Goal: Information Seeking & Learning: Check status

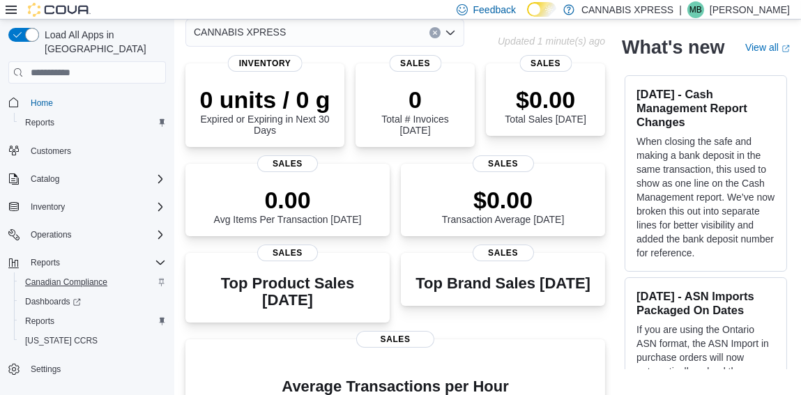
scroll to position [68, 0]
click at [43, 316] on span "Reports" at bounding box center [39, 321] width 29 height 11
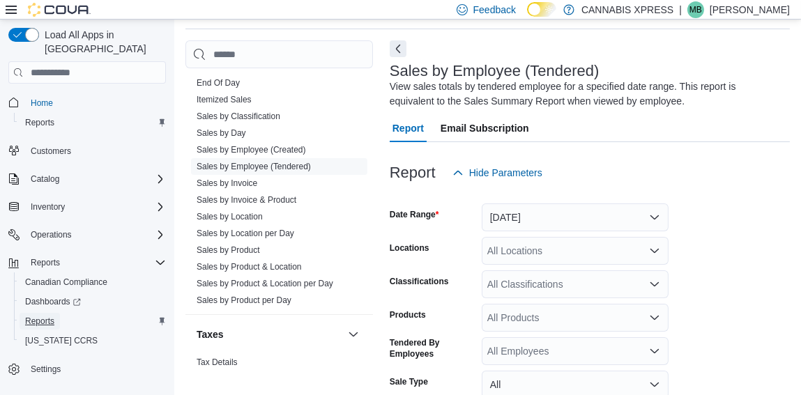
scroll to position [1043, 0]
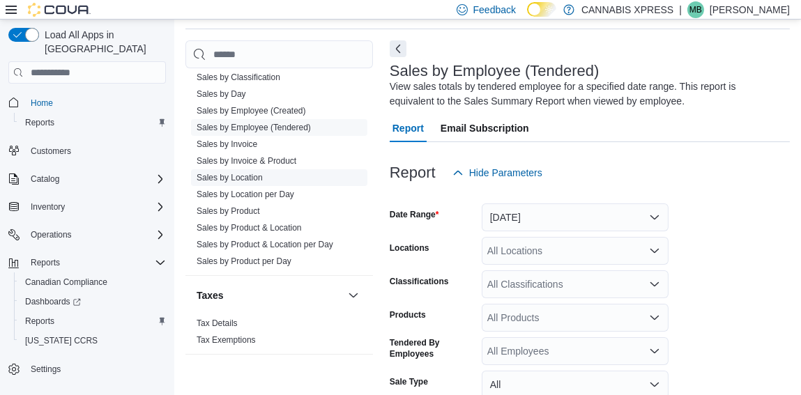
click at [247, 177] on link "Sales by Location" at bounding box center [230, 178] width 66 height 10
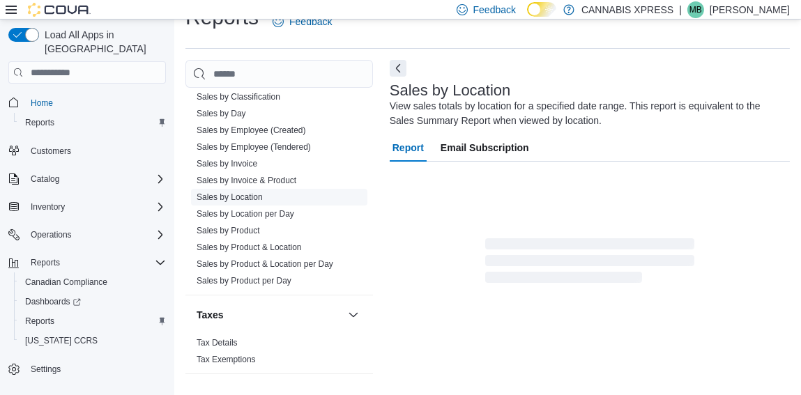
scroll to position [47, 0]
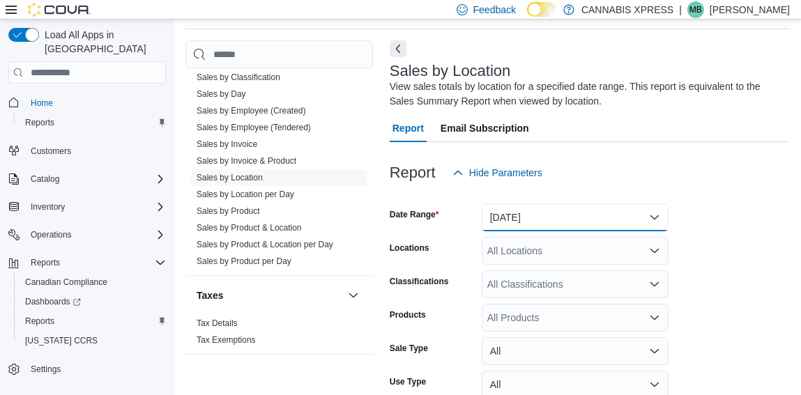
click at [529, 222] on button "[DATE]" at bounding box center [575, 218] width 187 height 28
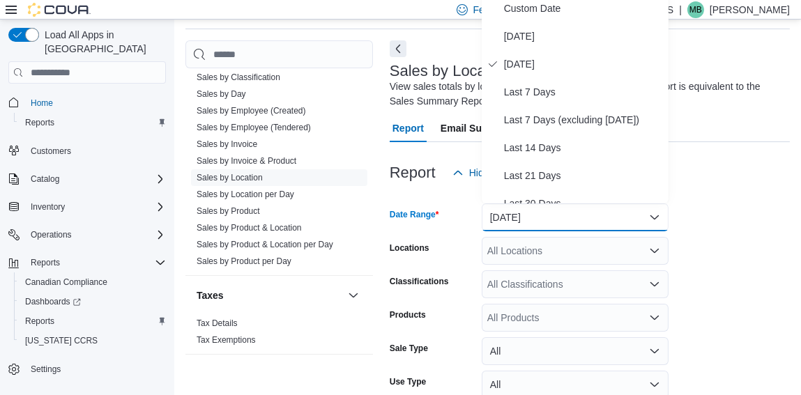
scroll to position [41, 0]
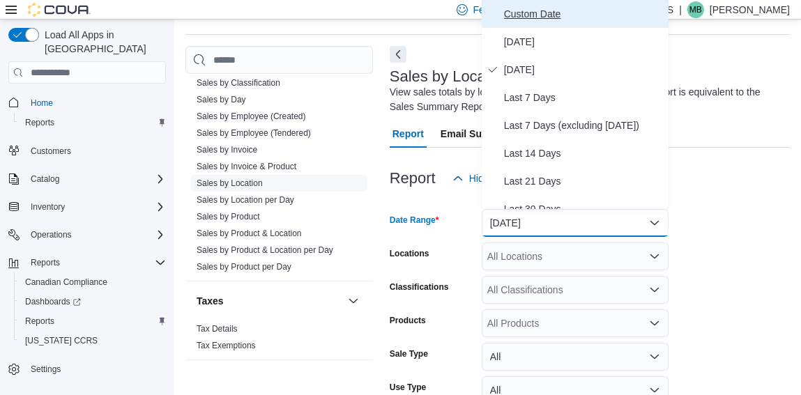
click at [558, 20] on span "Custom Date" at bounding box center [583, 14] width 159 height 17
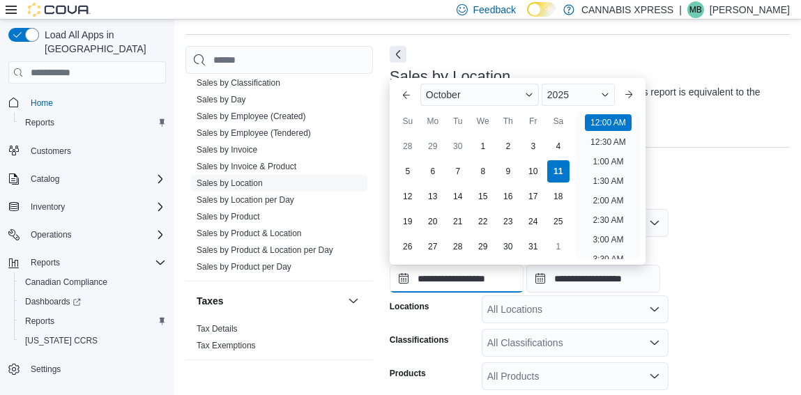
click at [452, 278] on input "**********" at bounding box center [457, 279] width 134 height 28
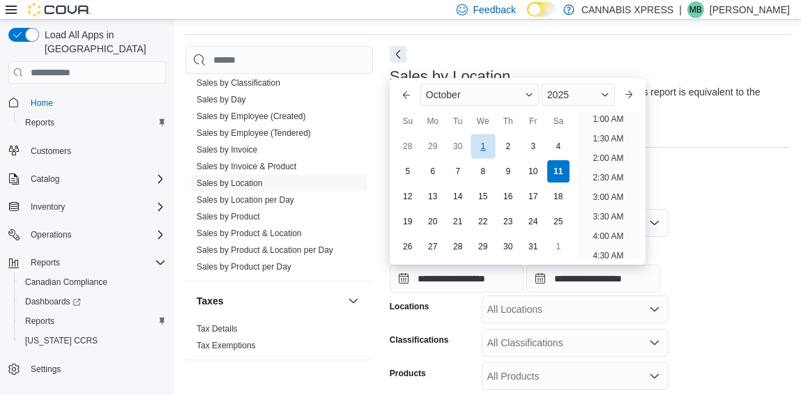
click at [480, 148] on div "1" at bounding box center [482, 147] width 24 height 24
type input "**********"
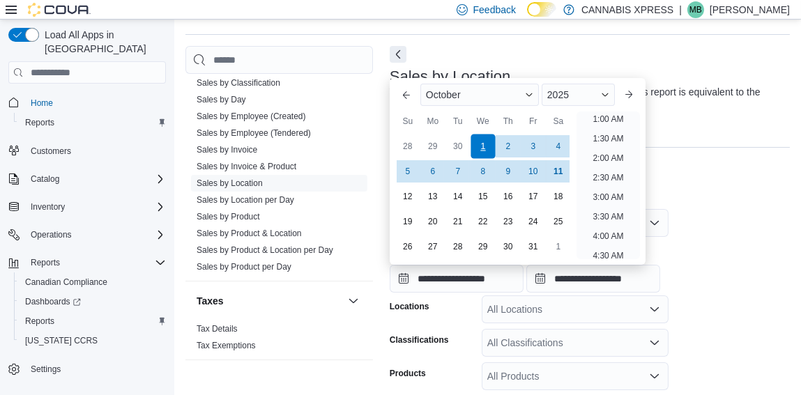
scroll to position [3, 0]
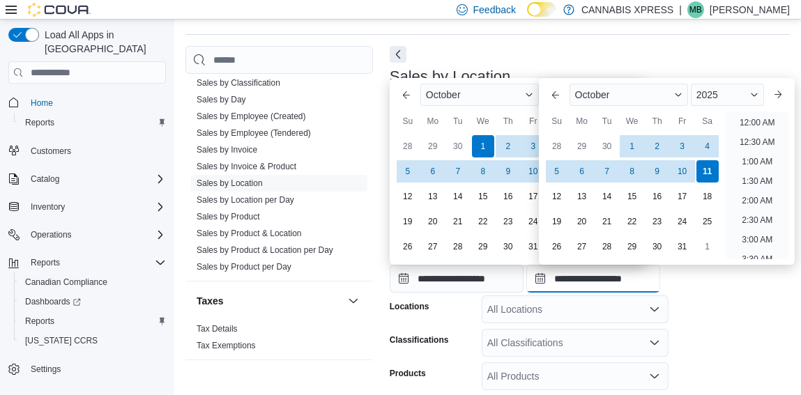
click at [579, 277] on input "**********" at bounding box center [593, 279] width 134 height 28
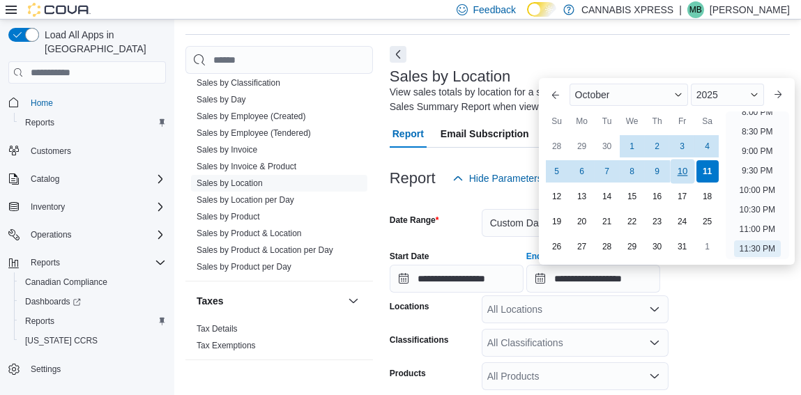
click at [687, 176] on div "10" at bounding box center [682, 172] width 24 height 24
type input "**********"
click at [722, 327] on form "**********" at bounding box center [590, 360] width 400 height 337
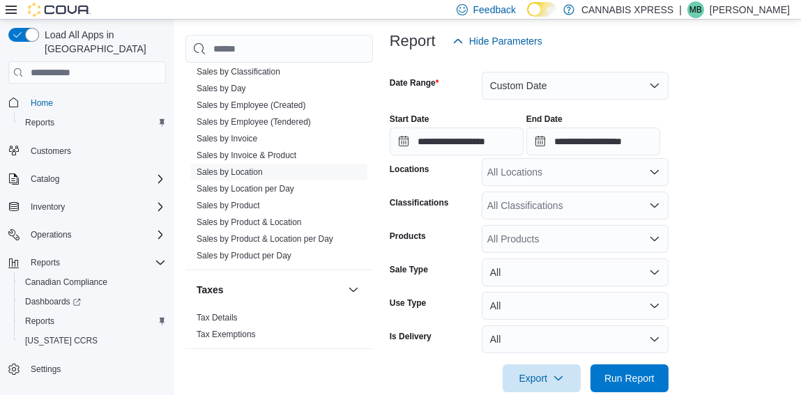
scroll to position [179, 0]
click at [636, 377] on span "Run Report" at bounding box center [629, 377] width 50 height 14
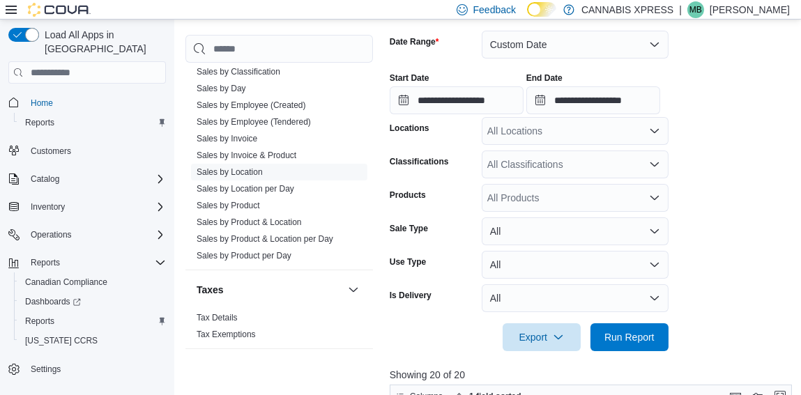
scroll to position [245, 0]
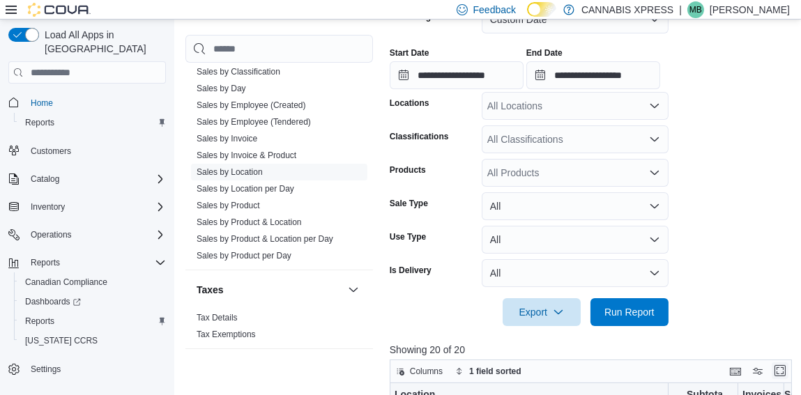
click at [786, 371] on button "Enter fullscreen" at bounding box center [780, 370] width 17 height 17
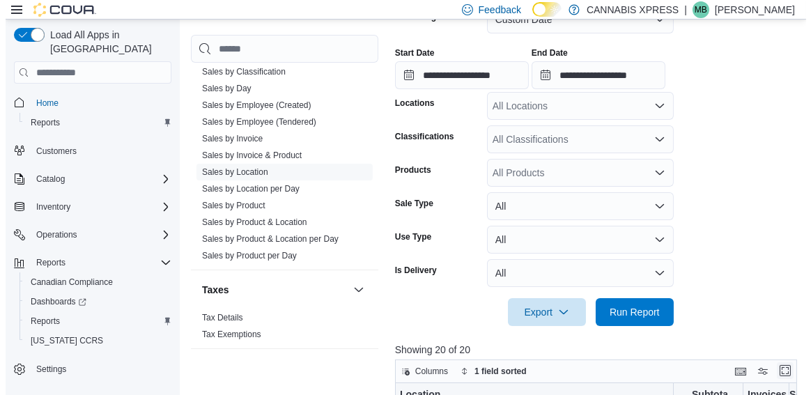
scroll to position [0, 0]
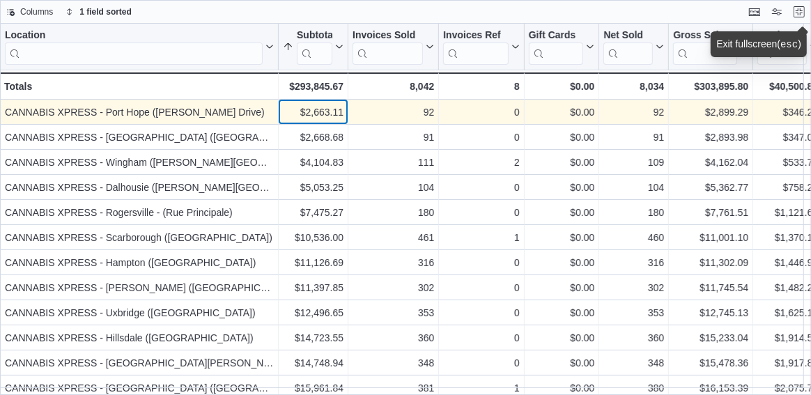
click at [296, 111] on div "$2,663.11" at bounding box center [313, 112] width 61 height 17
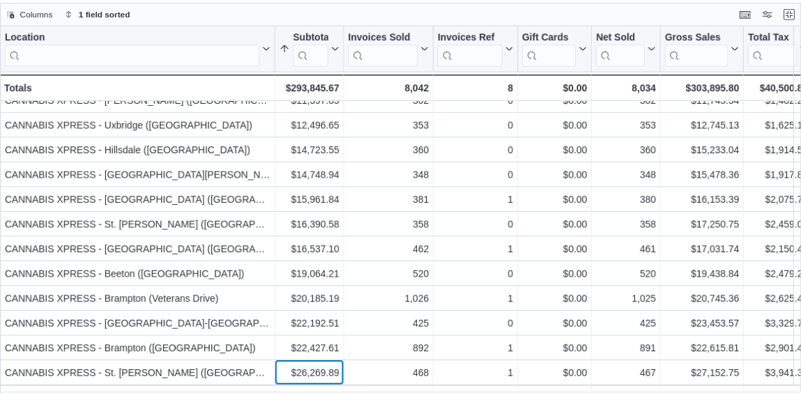
scroll to position [213, 0]
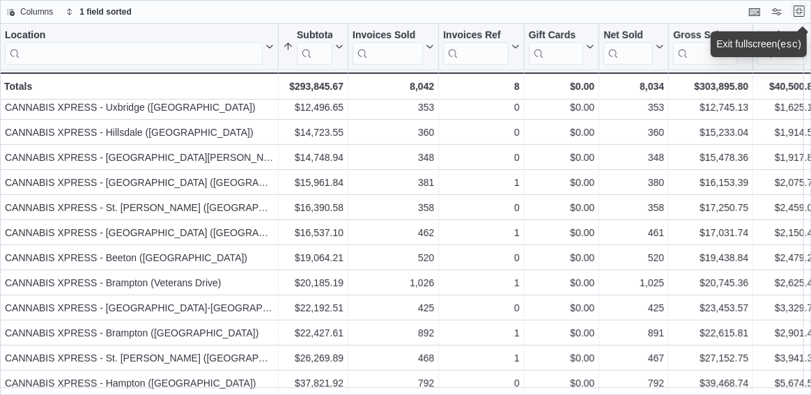
click at [799, 10] on button "Exit fullscreen" at bounding box center [799, 11] width 17 height 17
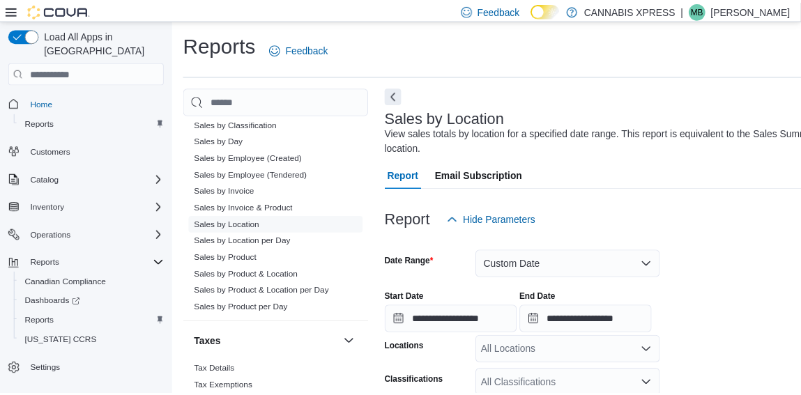
scroll to position [239, 0]
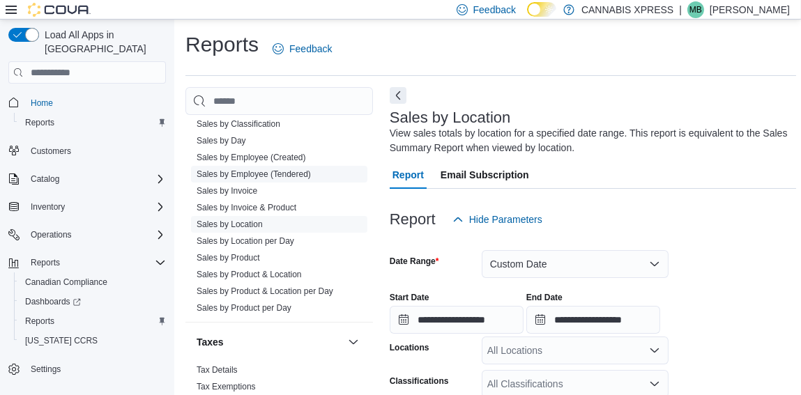
click at [277, 174] on link "Sales by Employee (Tendered)" at bounding box center [254, 174] width 114 height 10
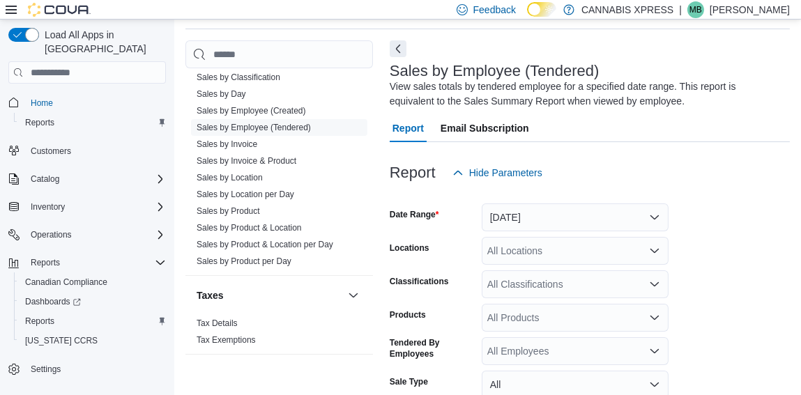
scroll to position [183, 0]
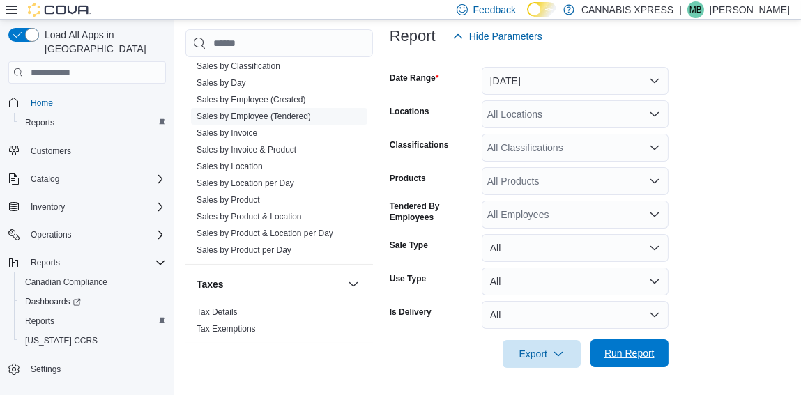
click at [626, 360] on span "Run Report" at bounding box center [629, 353] width 61 height 28
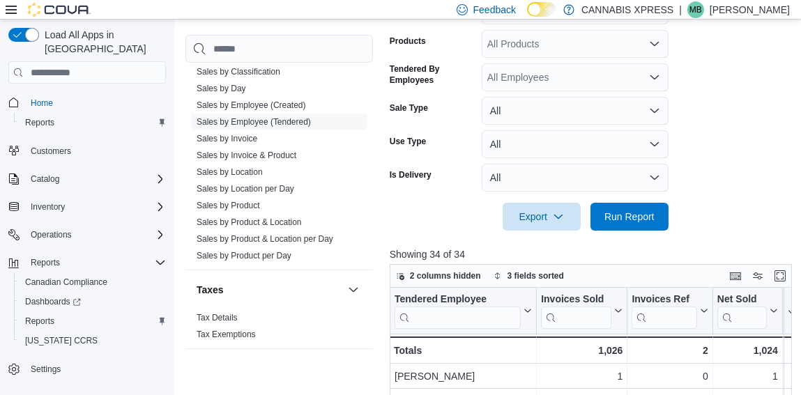
scroll to position [322, 0]
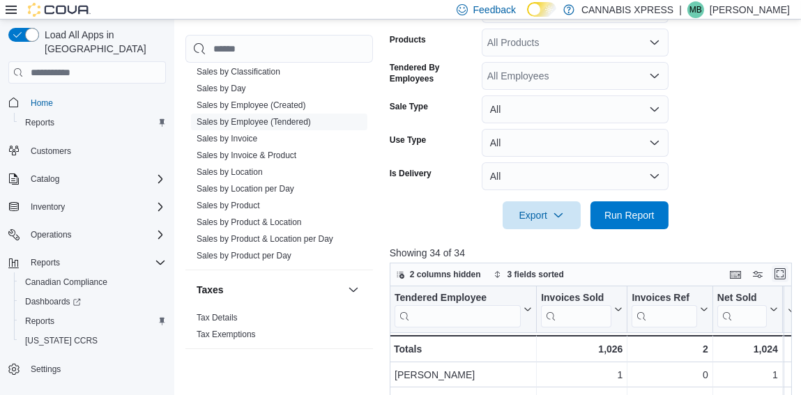
click at [787, 271] on button "Enter fullscreen" at bounding box center [780, 274] width 17 height 17
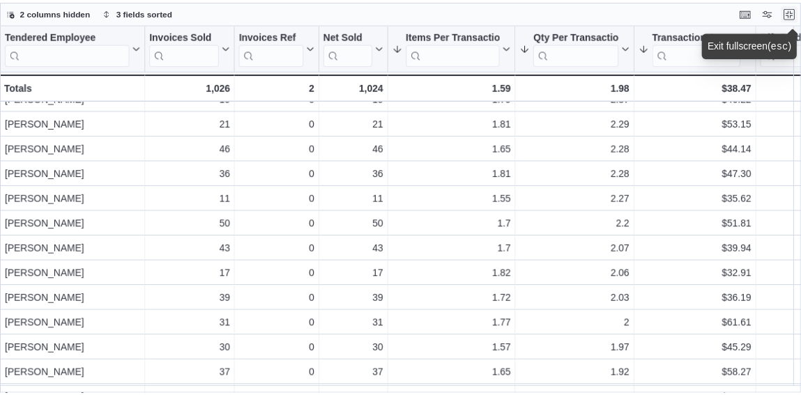
scroll to position [215, 0]
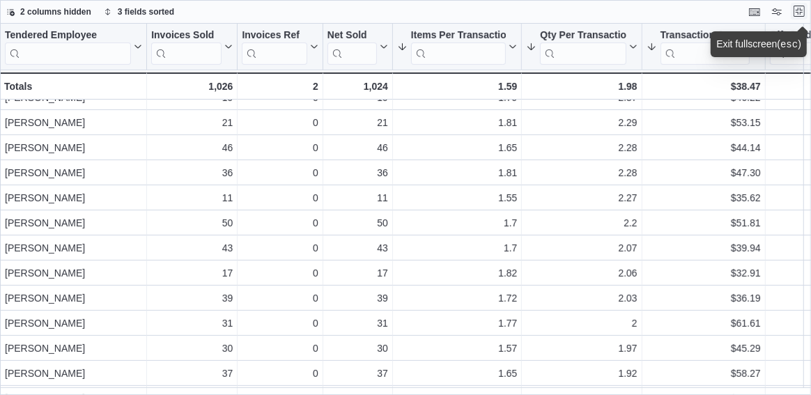
click at [801, 11] on button "Exit fullscreen" at bounding box center [799, 11] width 17 height 17
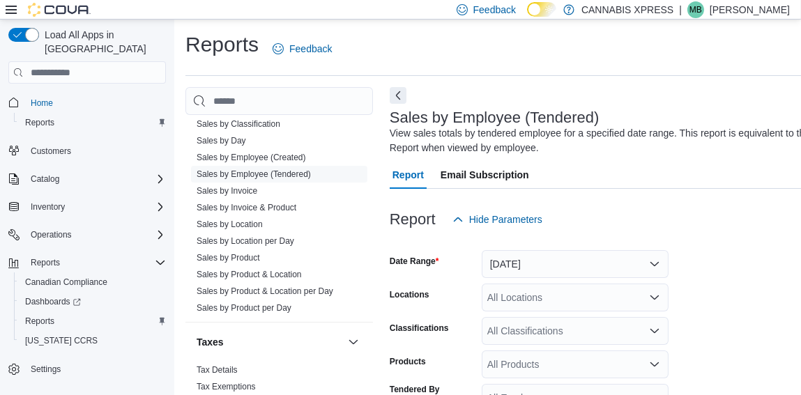
click at [767, 8] on p "[PERSON_NAME]" at bounding box center [750, 9] width 80 height 17
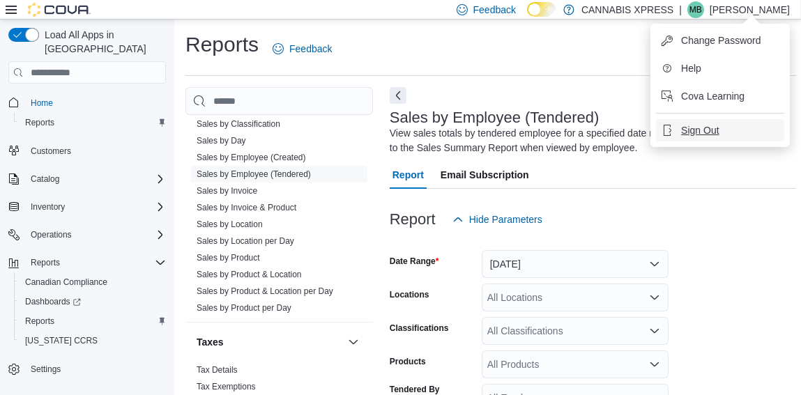
click at [710, 130] on span "Sign Out" at bounding box center [700, 130] width 38 height 14
